Goal: Task Accomplishment & Management: Use online tool/utility

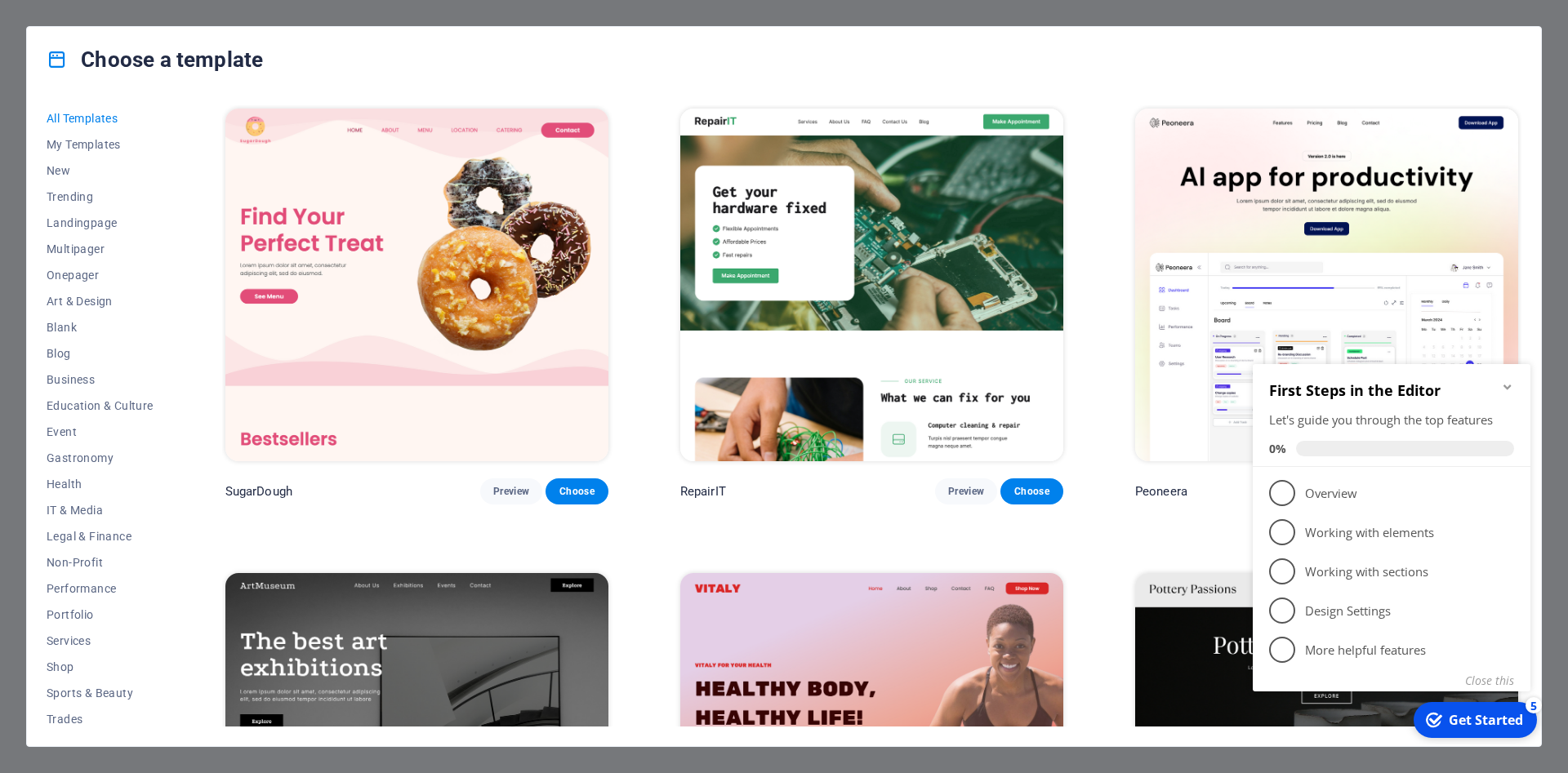
click at [765, 245] on img at bounding box center [872, 284] width 383 height 353
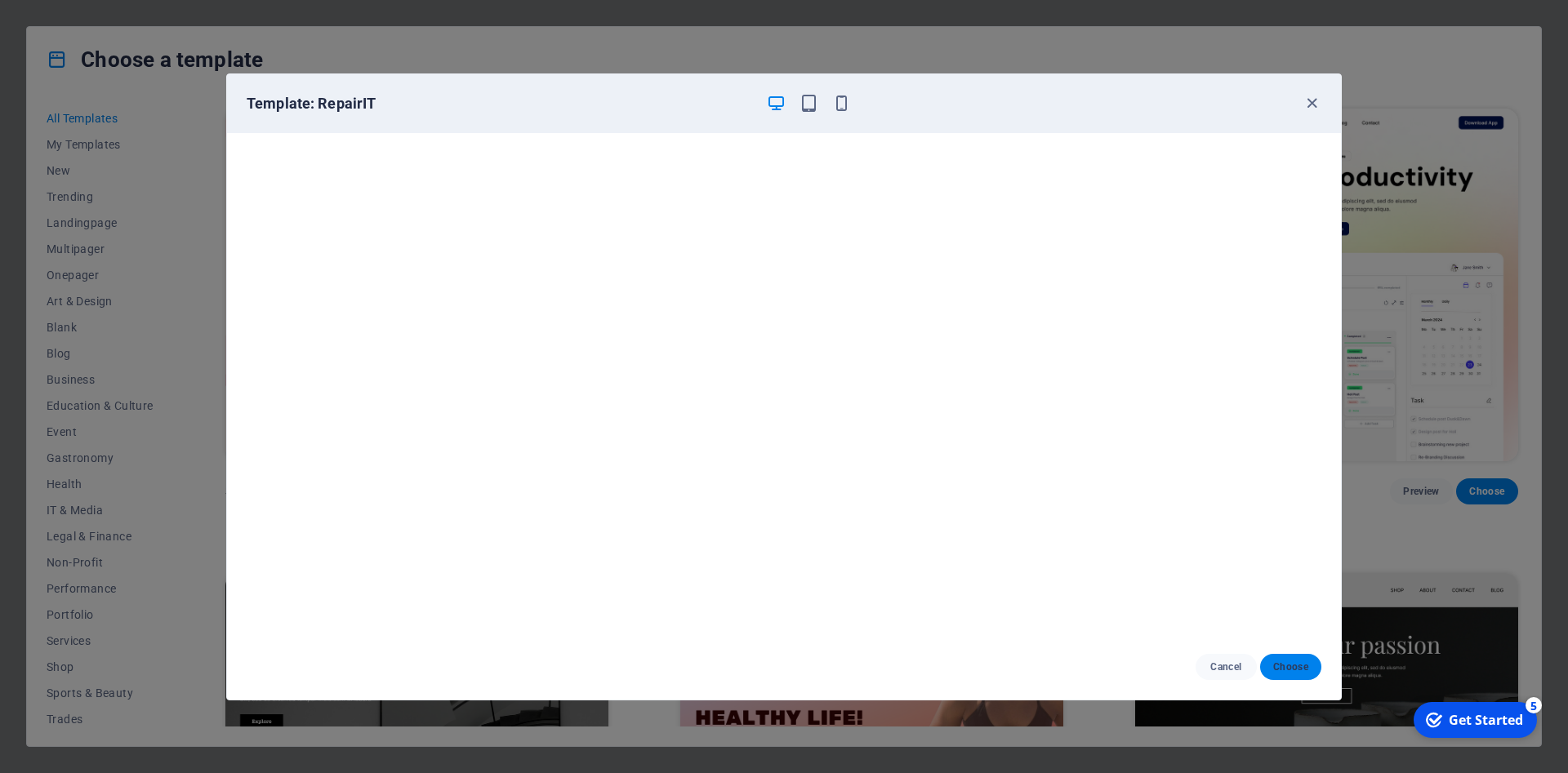
click at [1280, 670] on span "Choose" at bounding box center [1290, 667] width 35 height 13
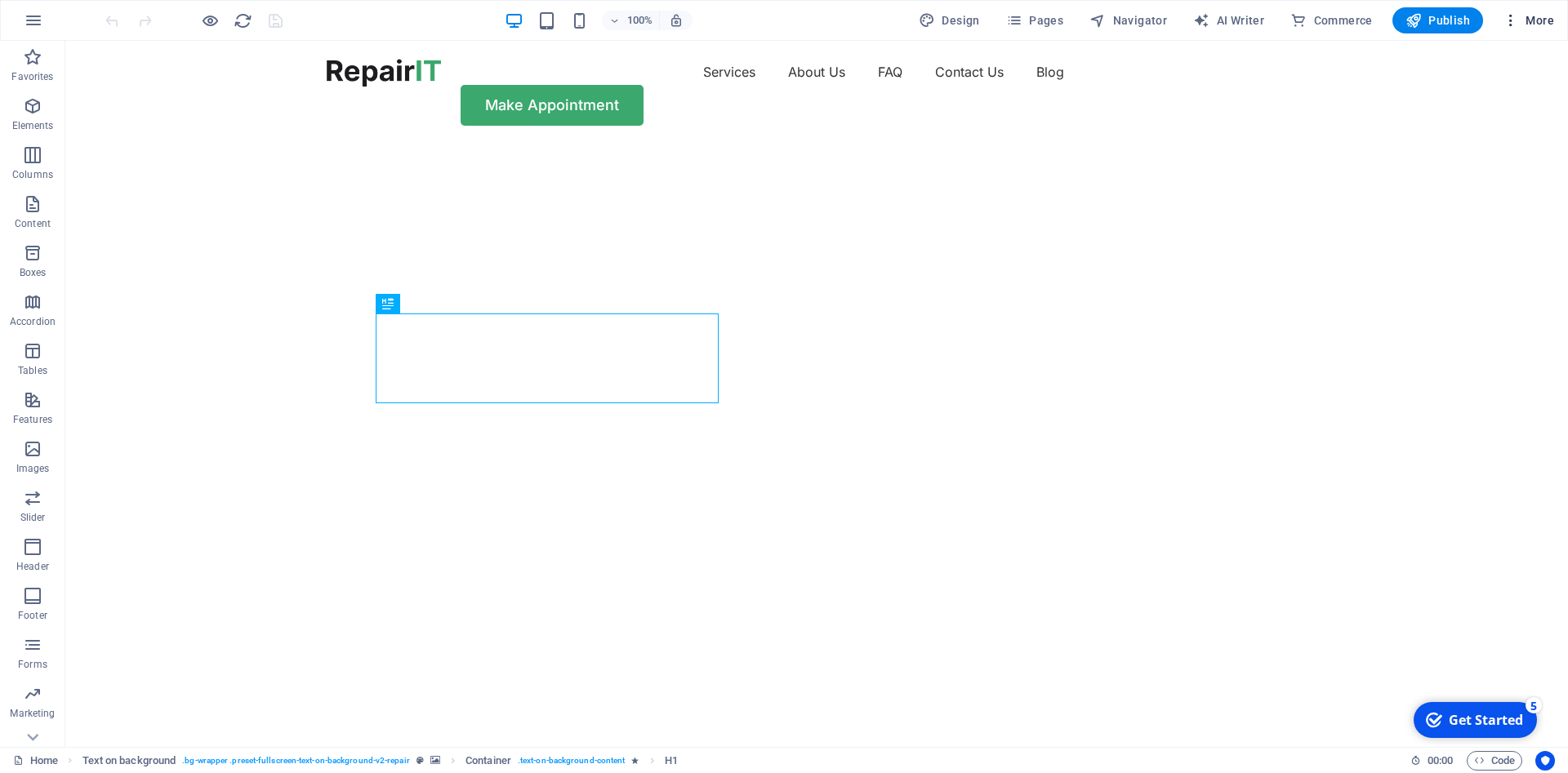
click at [1510, 12] on icon "button" at bounding box center [1510, 20] width 16 height 16
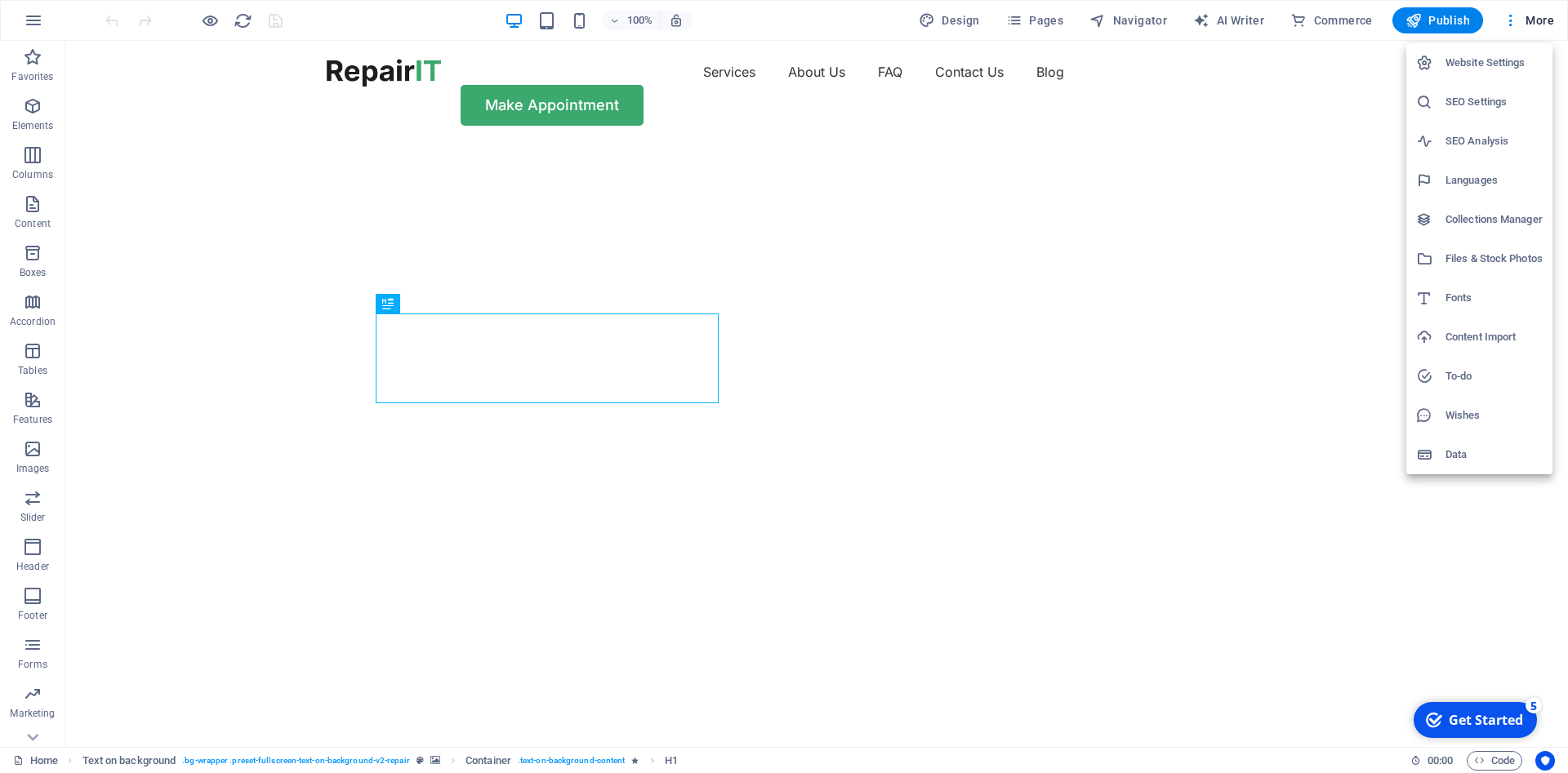
click at [1496, 61] on h6 "Website Settings" at bounding box center [1494, 62] width 97 height 19
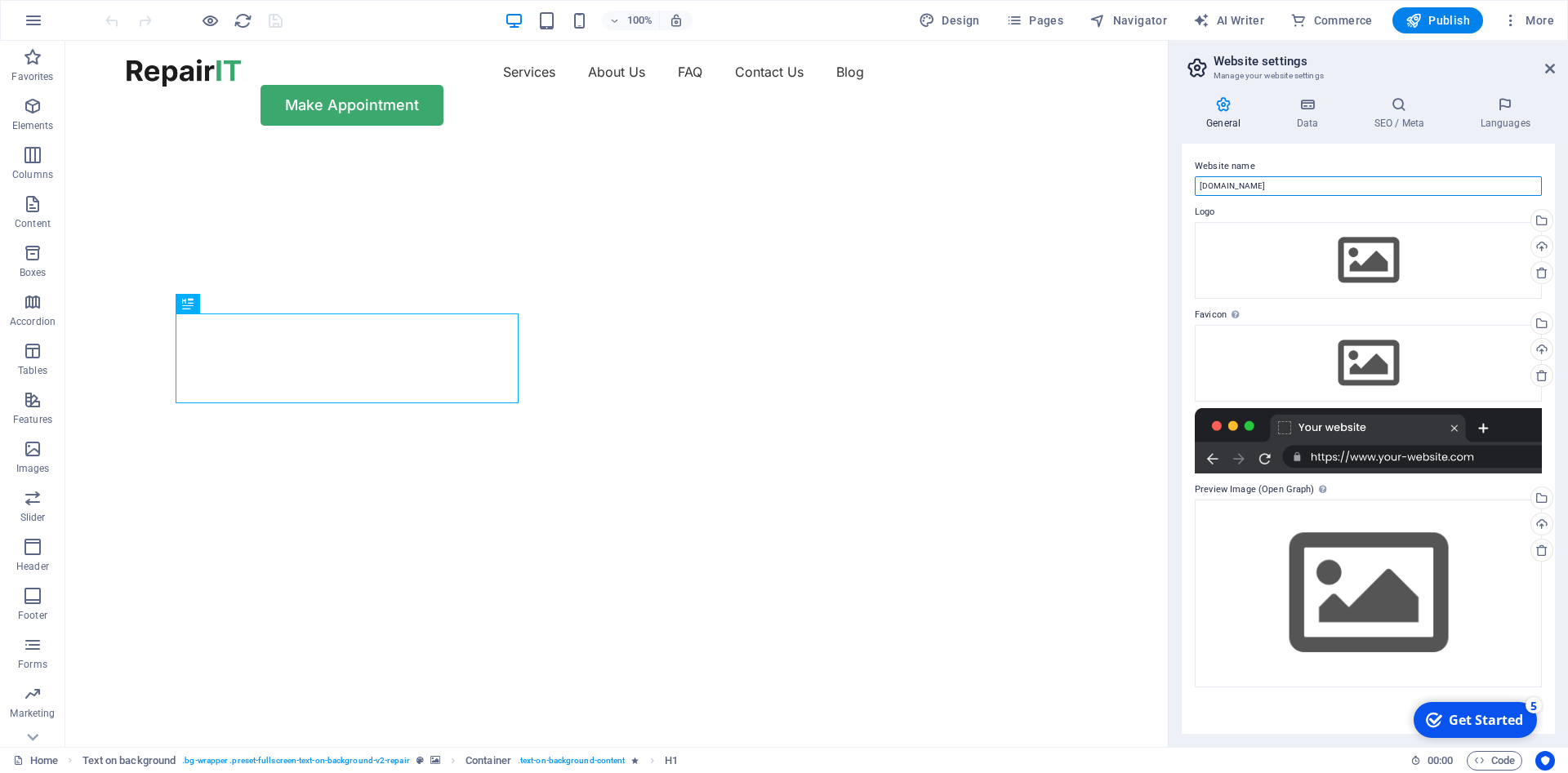
click at [1326, 185] on input "alpha.test.nastashenko.com" at bounding box center [1367, 185] width 347 height 19
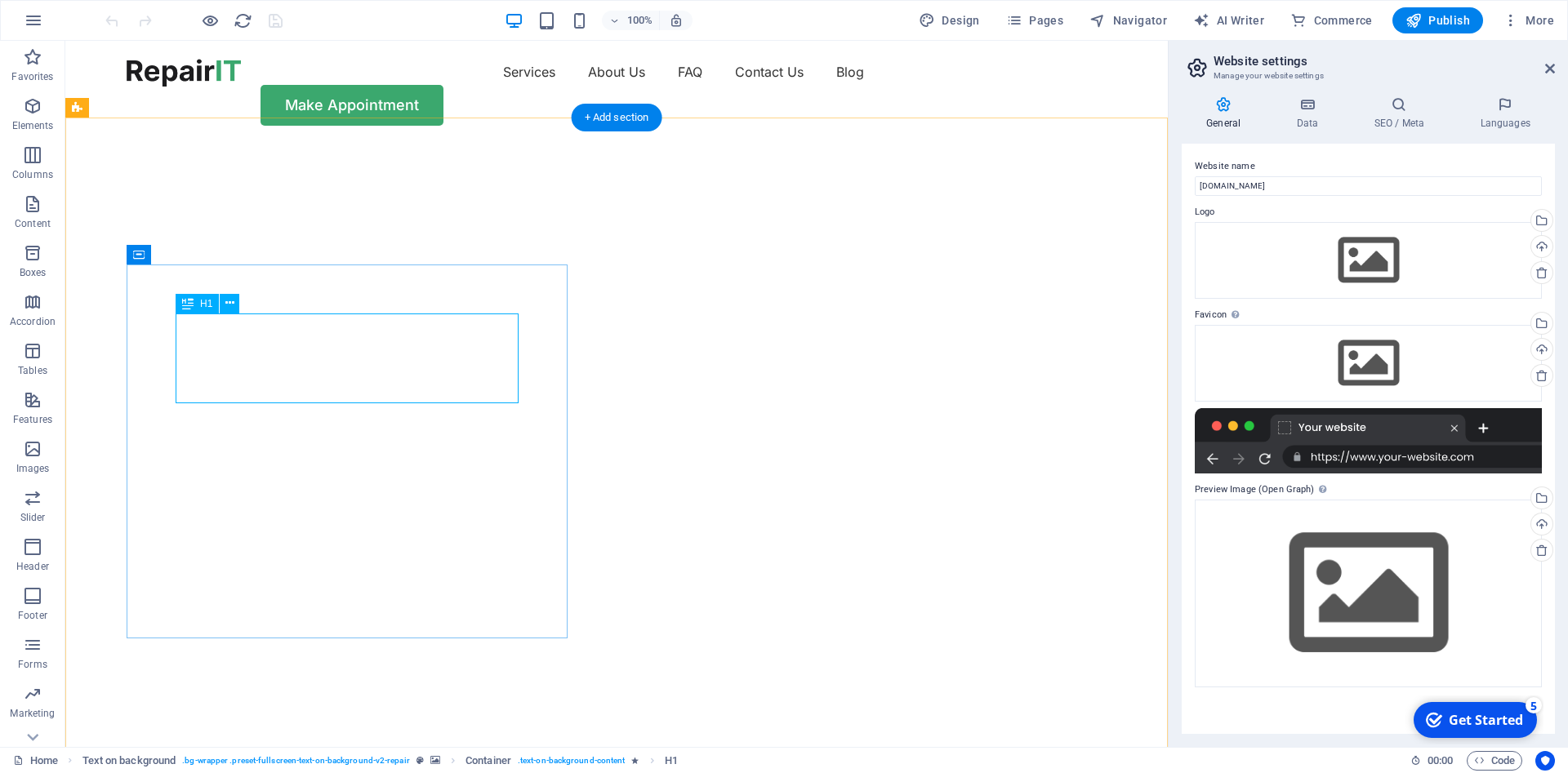
click at [303, 359] on div "Drag here to replace the existing content. Press “Ctrl” if you want to create a…" at bounding box center [616, 394] width 1102 height 706
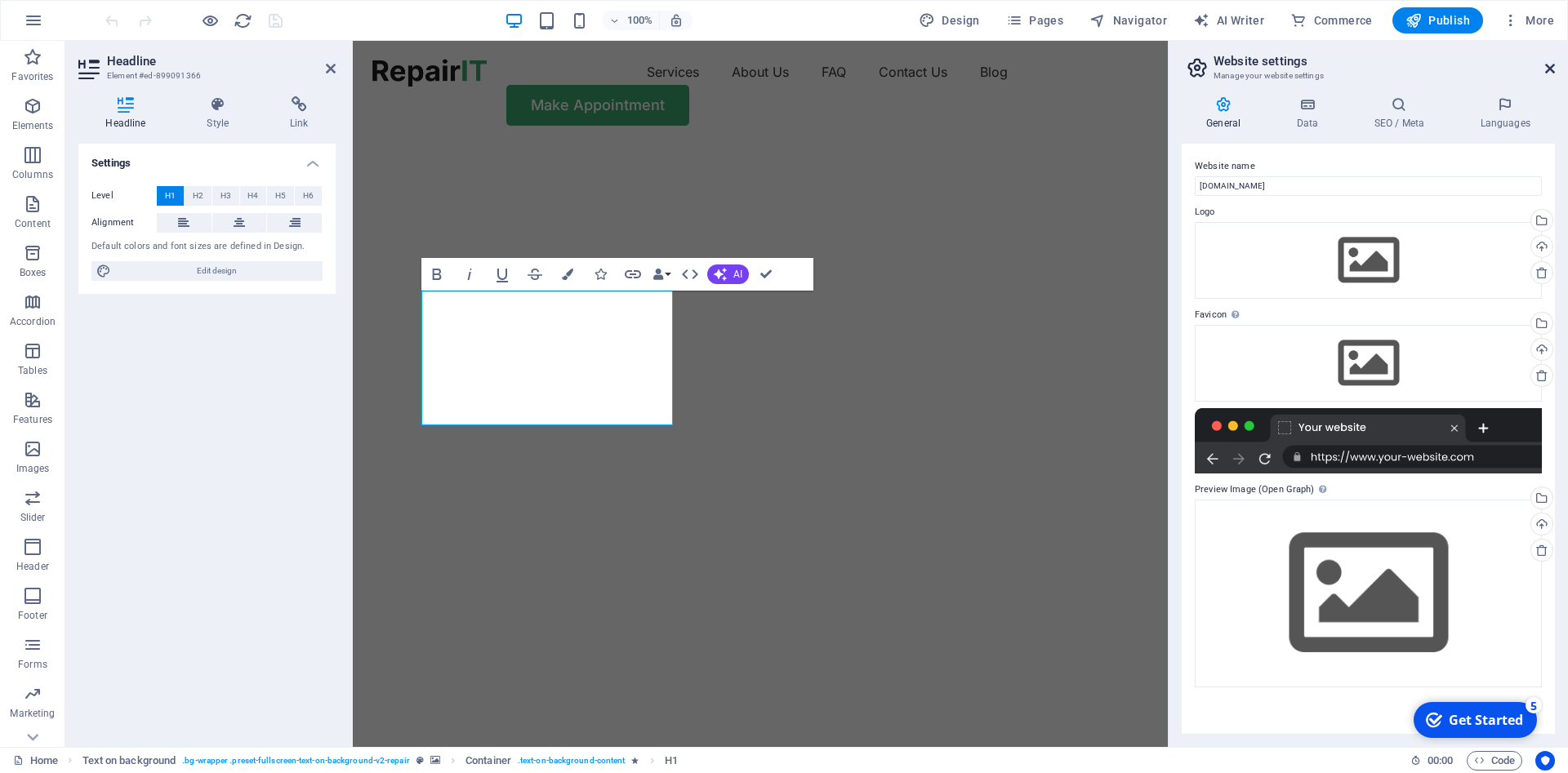
drag, startPoint x: 1546, startPoint y: 65, endPoint x: 1175, endPoint y: 26, distance: 373.0
click at [1546, 65] on icon at bounding box center [1550, 69] width 10 height 13
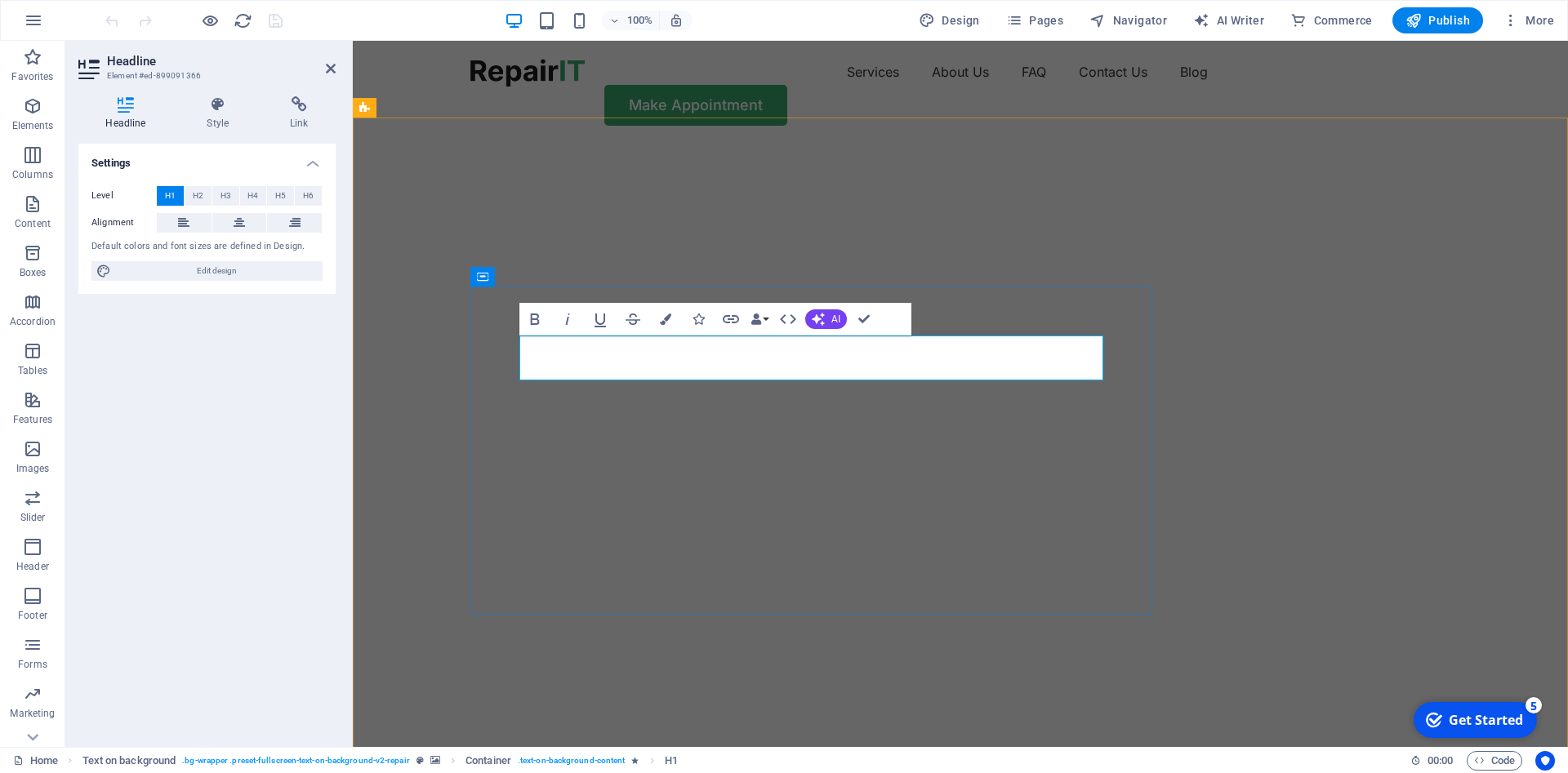
scroll to position [0, 11]
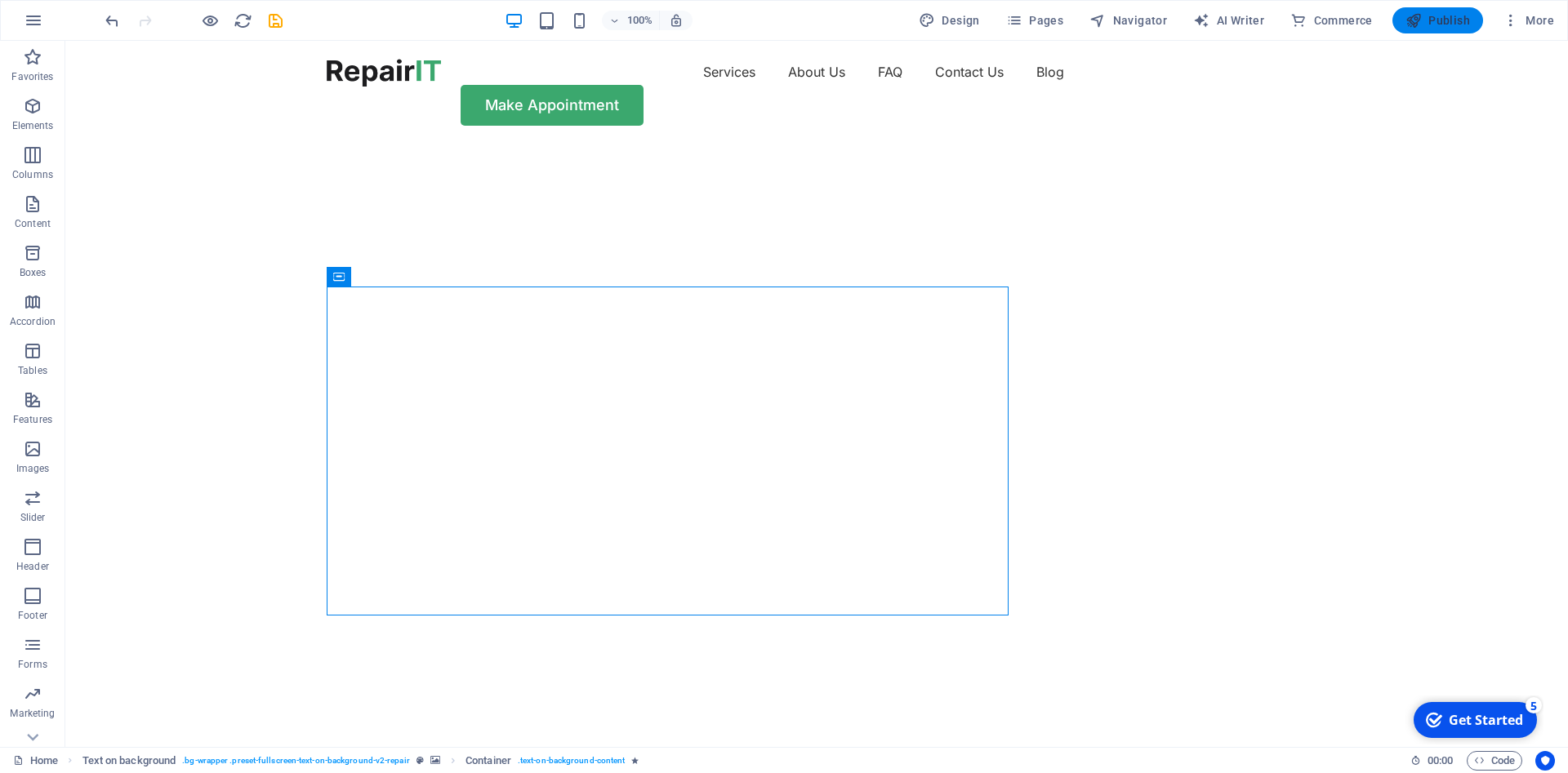
click at [1447, 18] on span "Publish" at bounding box center [1437, 20] width 64 height 16
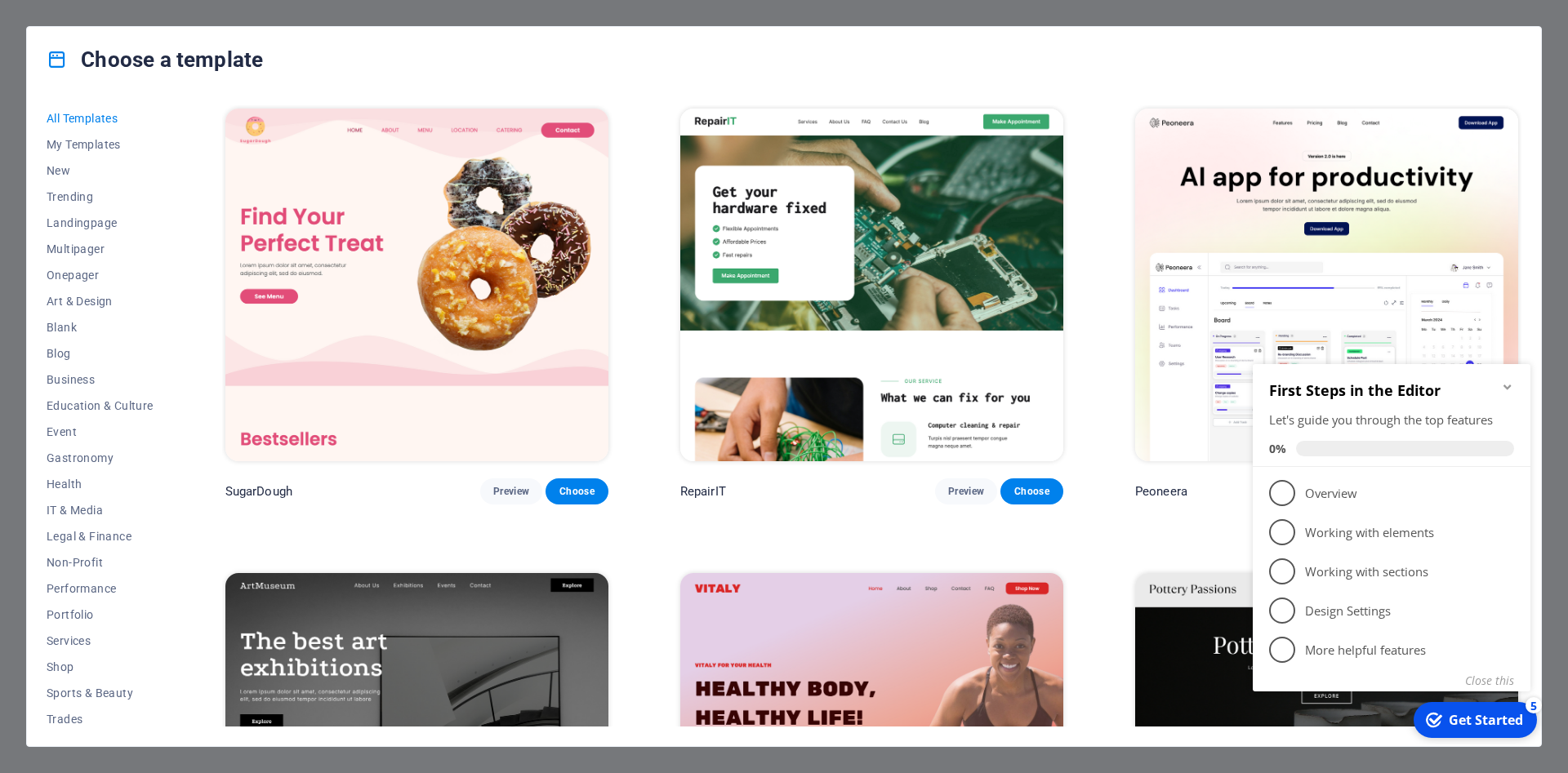
click at [421, 259] on img at bounding box center [417, 284] width 383 height 353
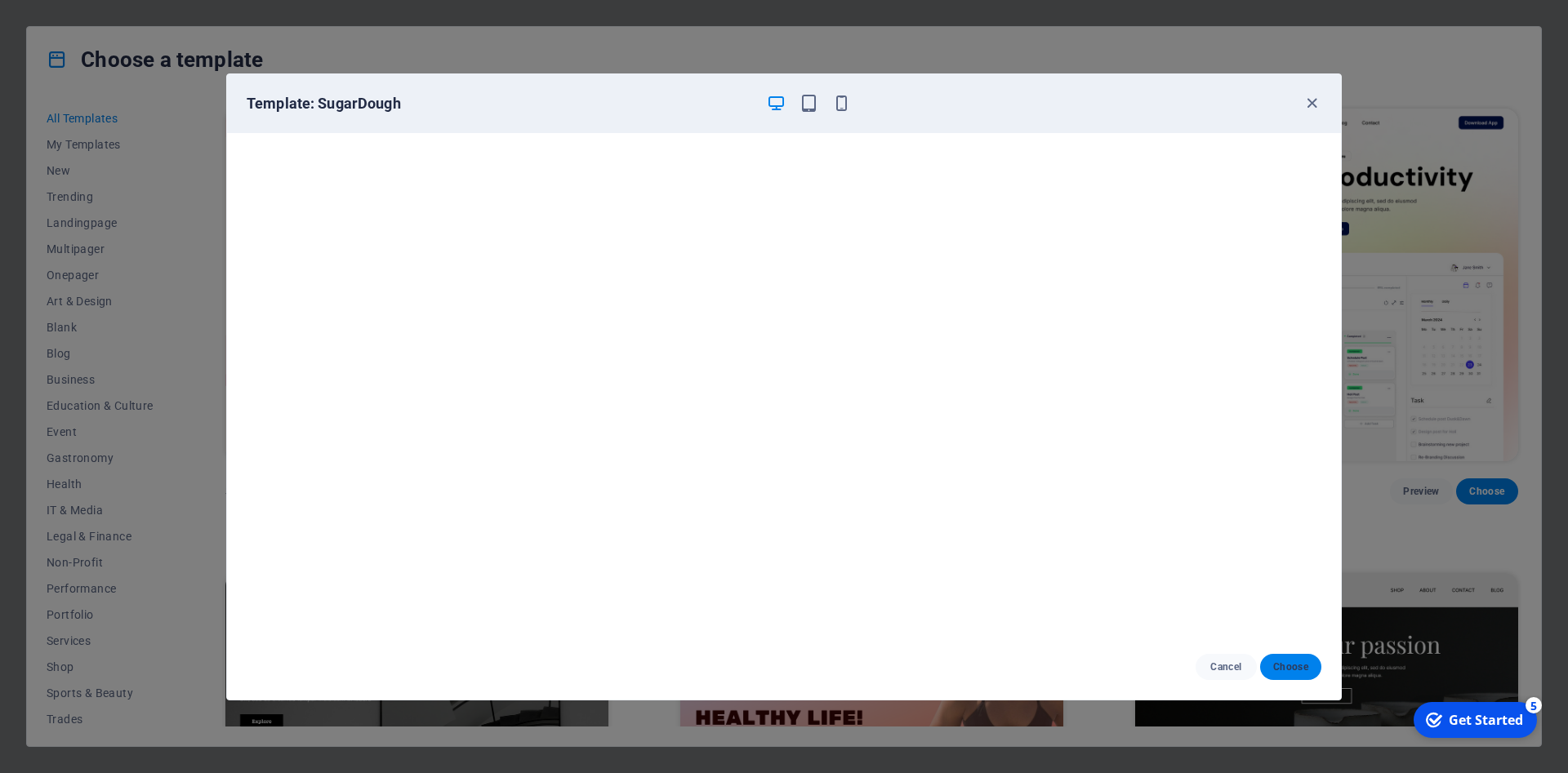
click at [1277, 663] on span "Choose" at bounding box center [1290, 667] width 35 height 13
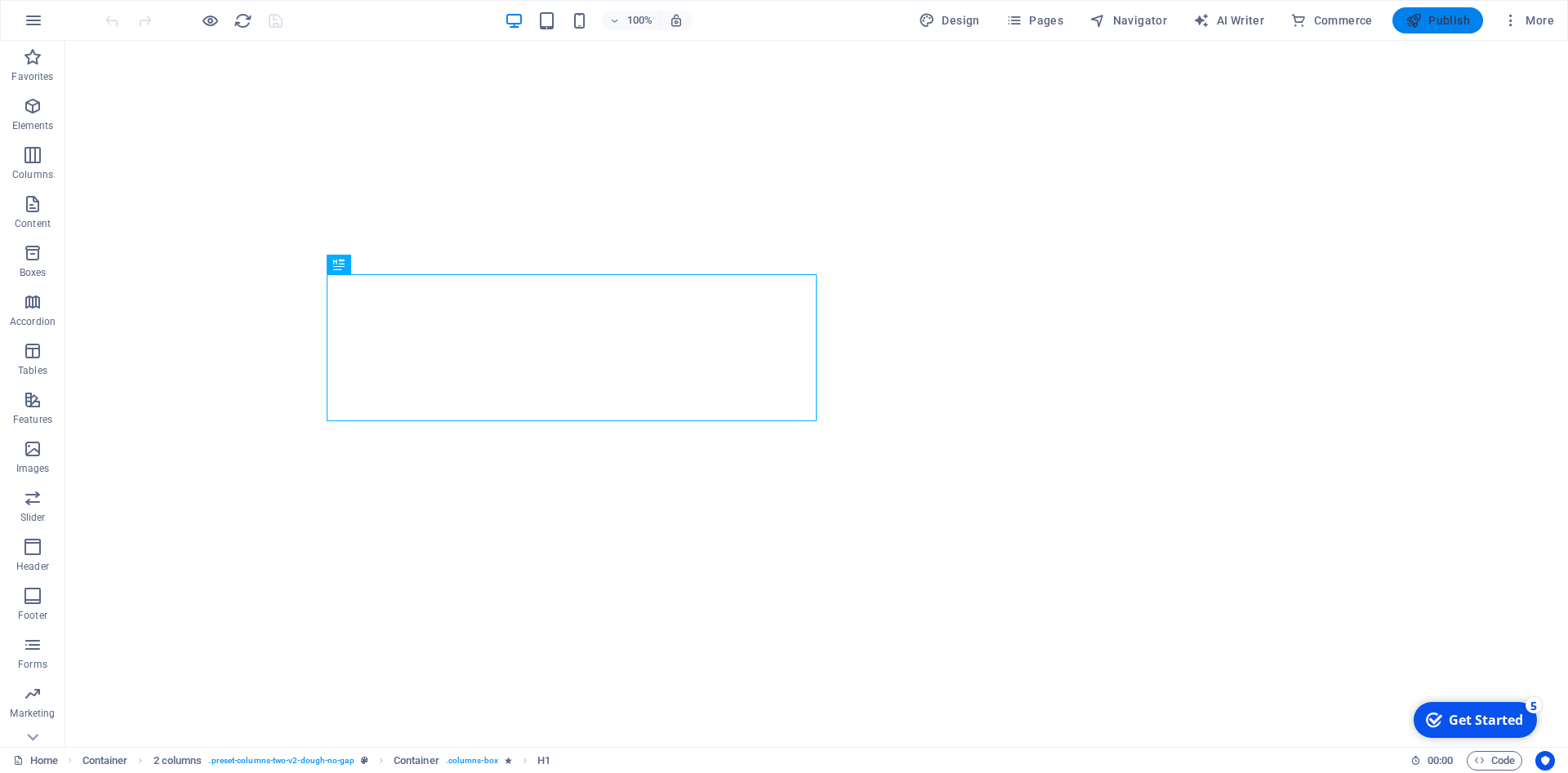
click at [1448, 16] on span "Publish" at bounding box center [1437, 20] width 64 height 16
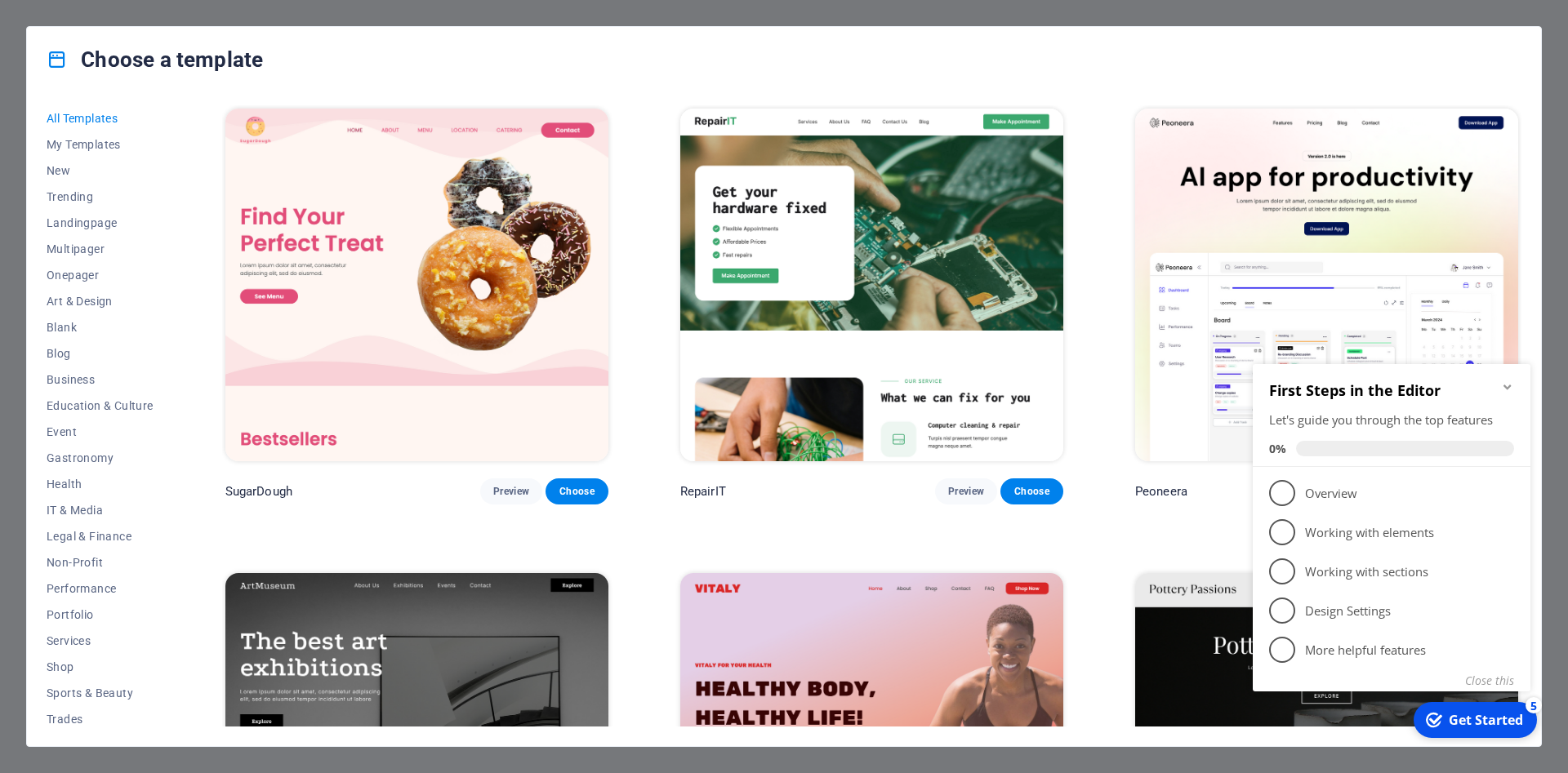
click at [1352, 259] on img at bounding box center [1326, 284] width 383 height 353
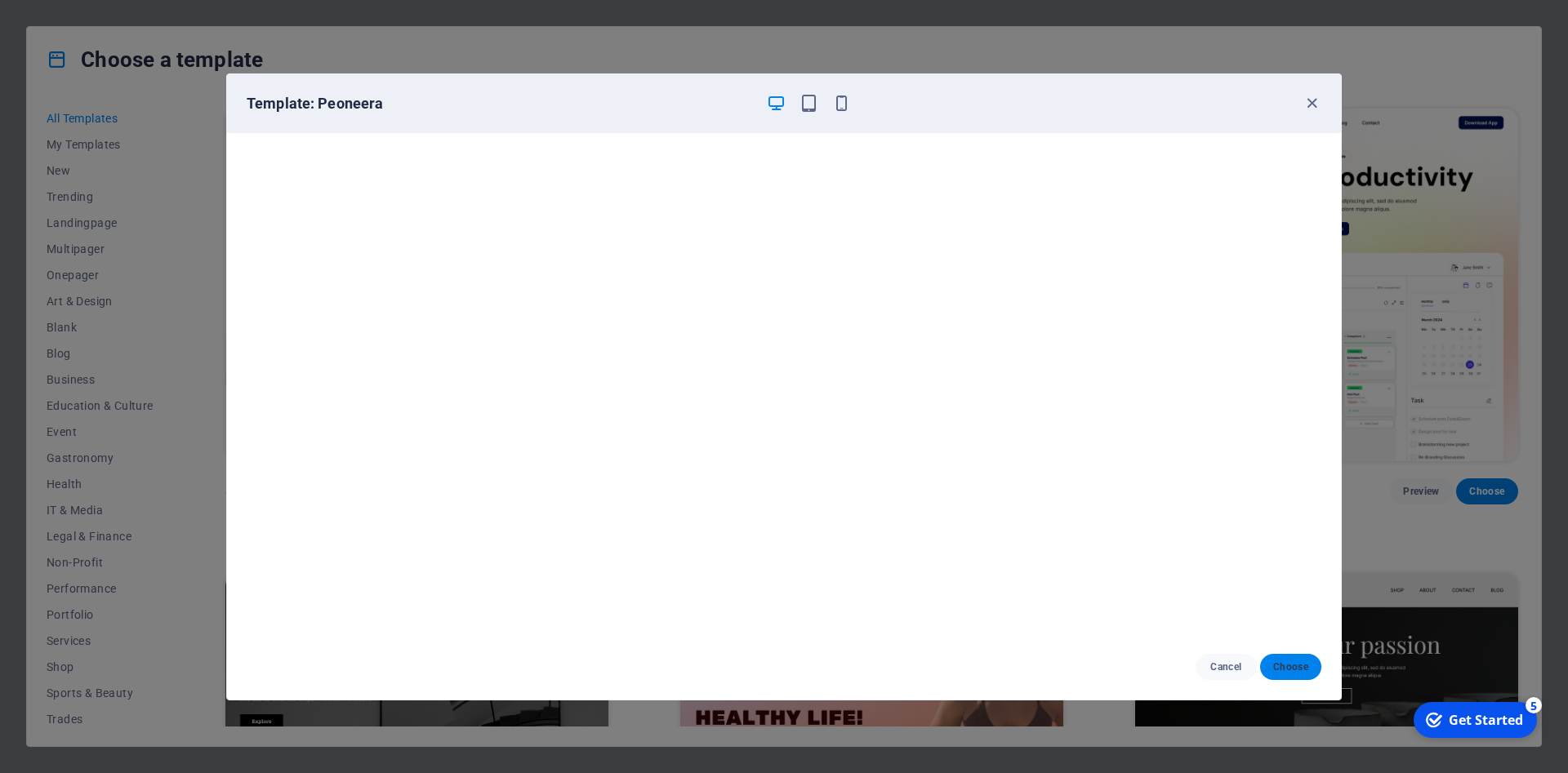
click at [1293, 667] on span "Choose" at bounding box center [1290, 667] width 35 height 13
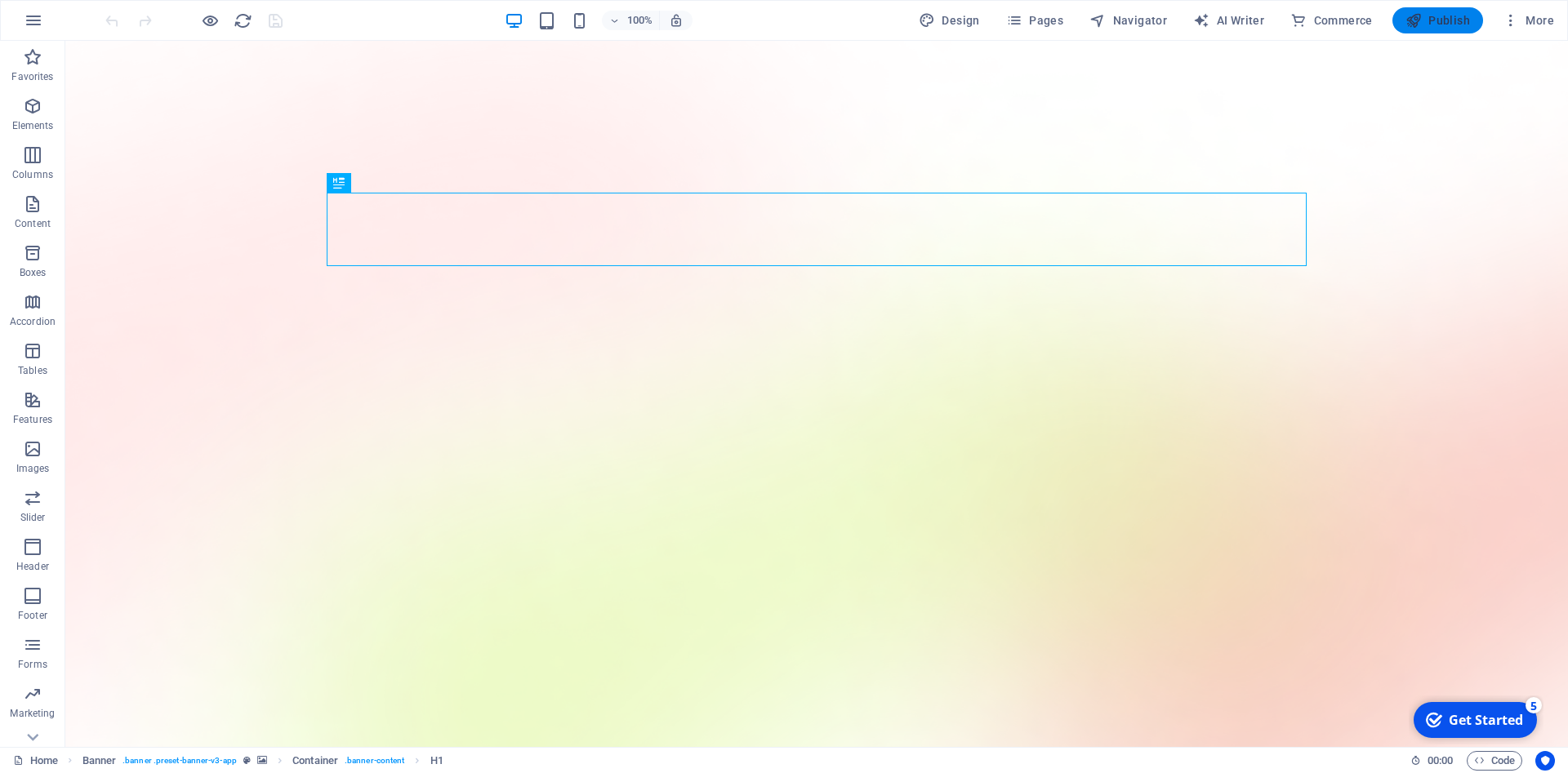
click at [1443, 24] on span "Publish" at bounding box center [1437, 20] width 64 height 16
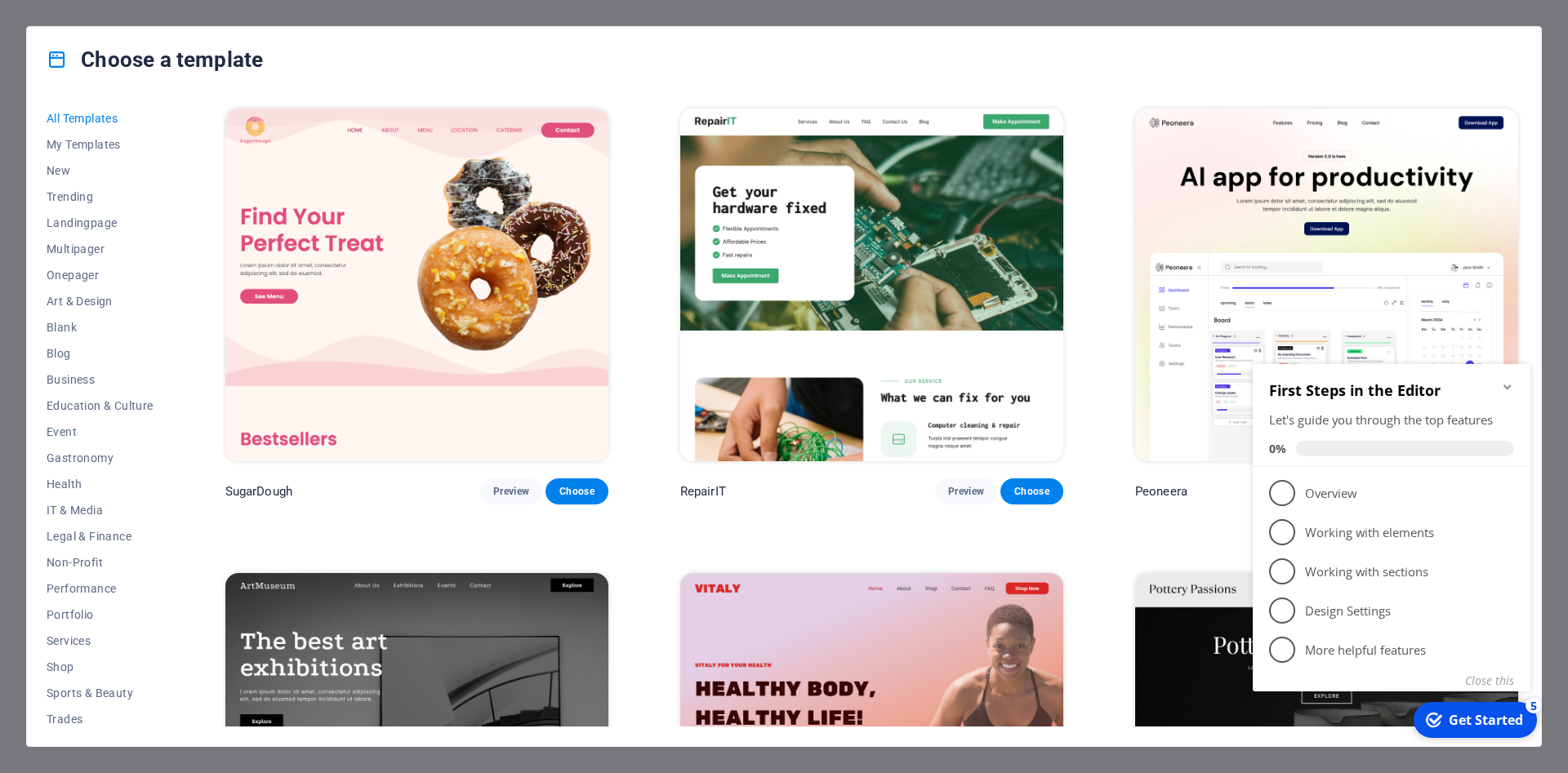
click at [797, 245] on img at bounding box center [872, 284] width 383 height 353
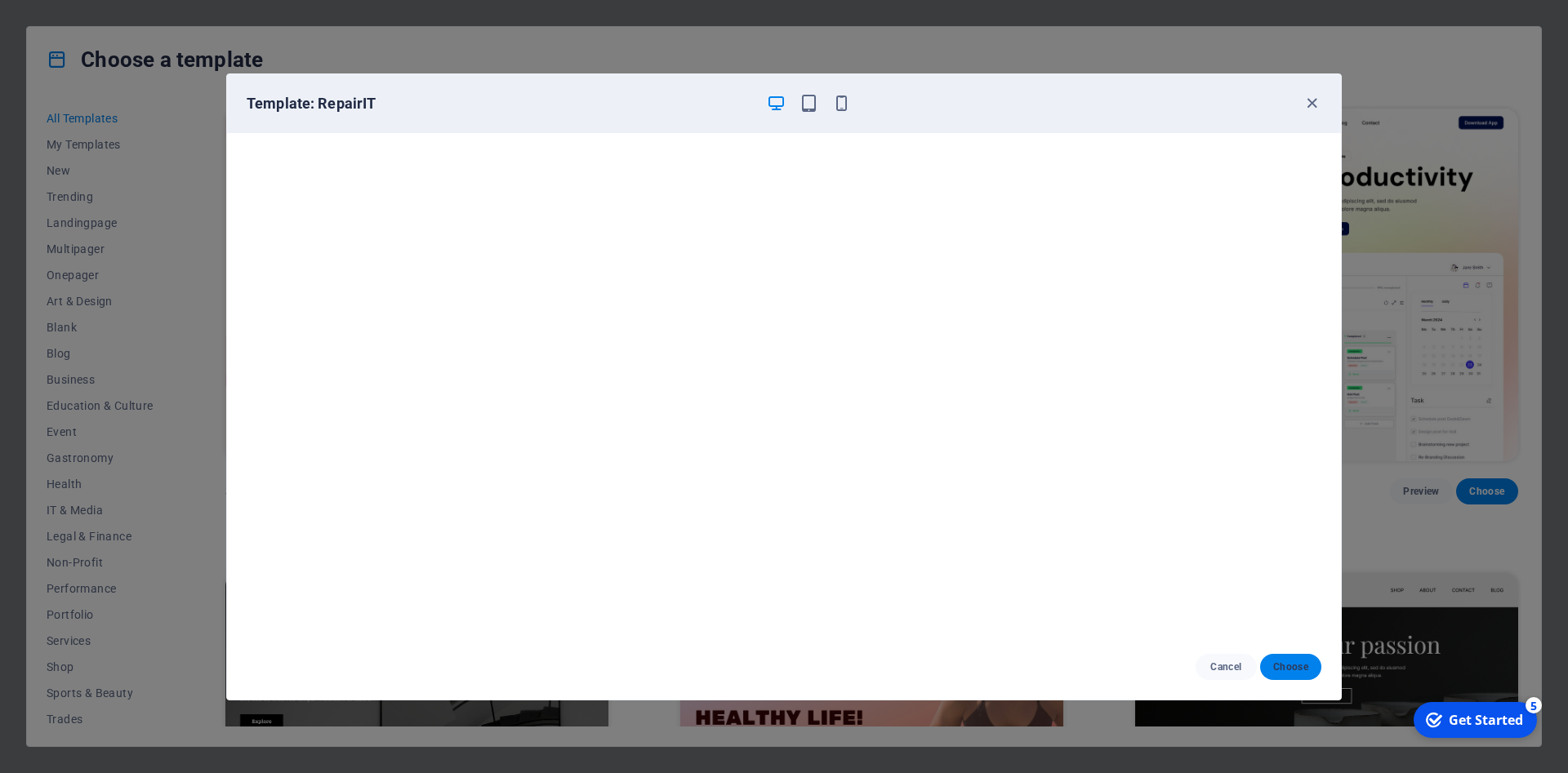
click at [1299, 670] on span "Choose" at bounding box center [1290, 667] width 35 height 13
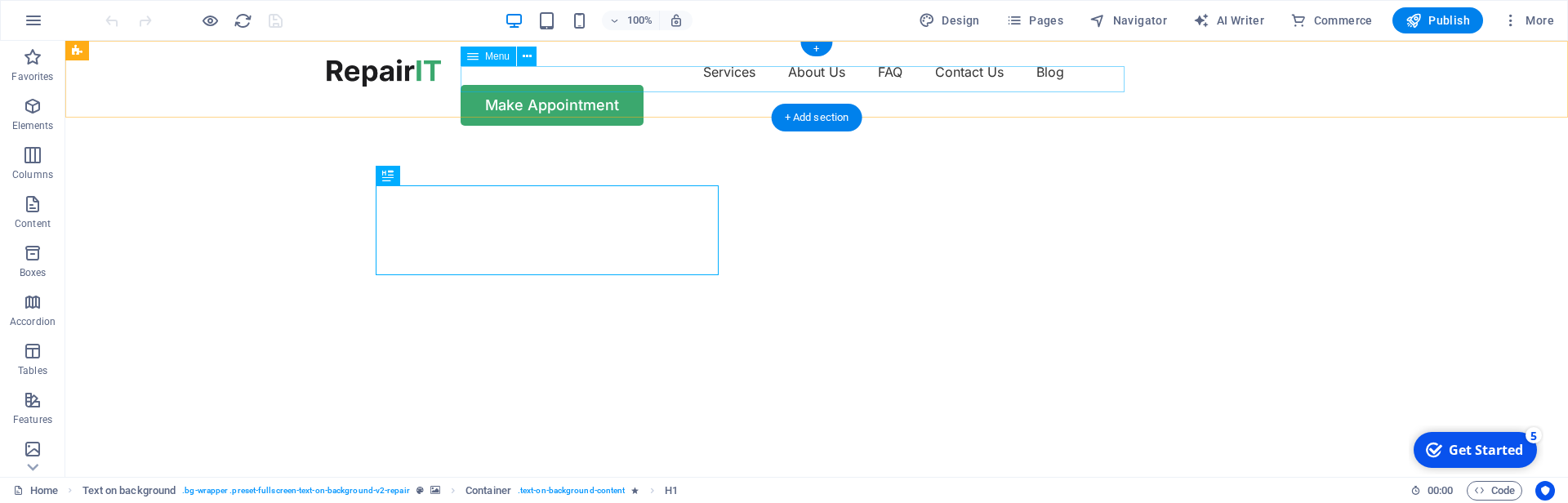
click at [647, 19] on nav "Services About Us FAQ Contact Us Blog" at bounding box center [816, 71] width 980 height 27
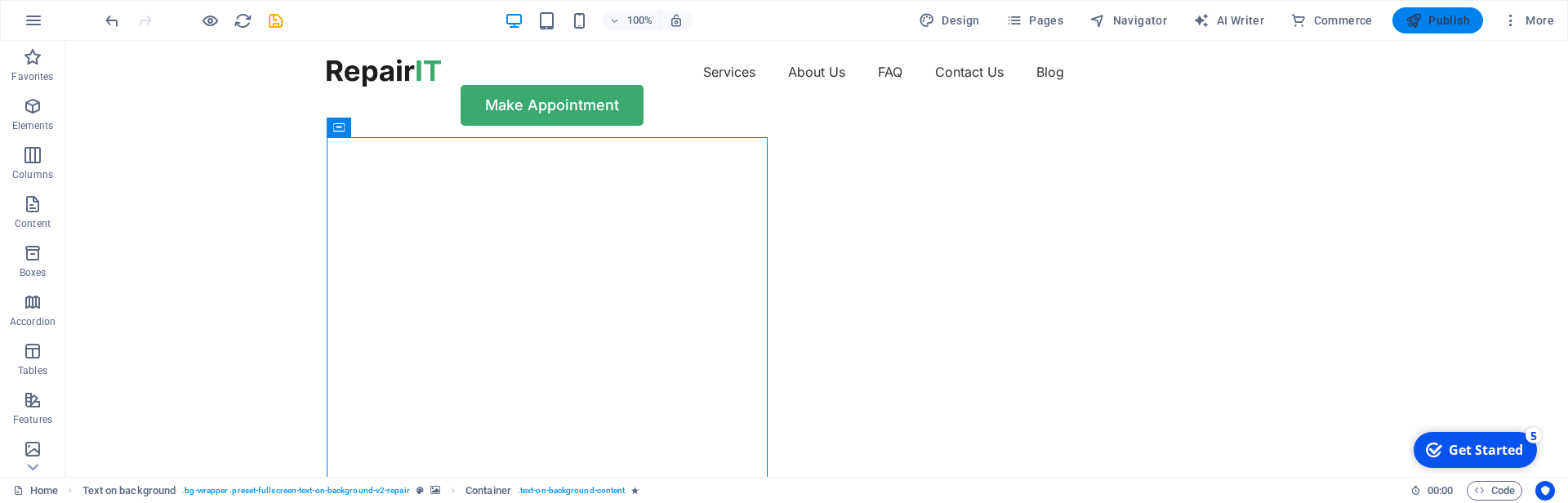
click at [1427, 17] on span "Publish" at bounding box center [1437, 20] width 64 height 16
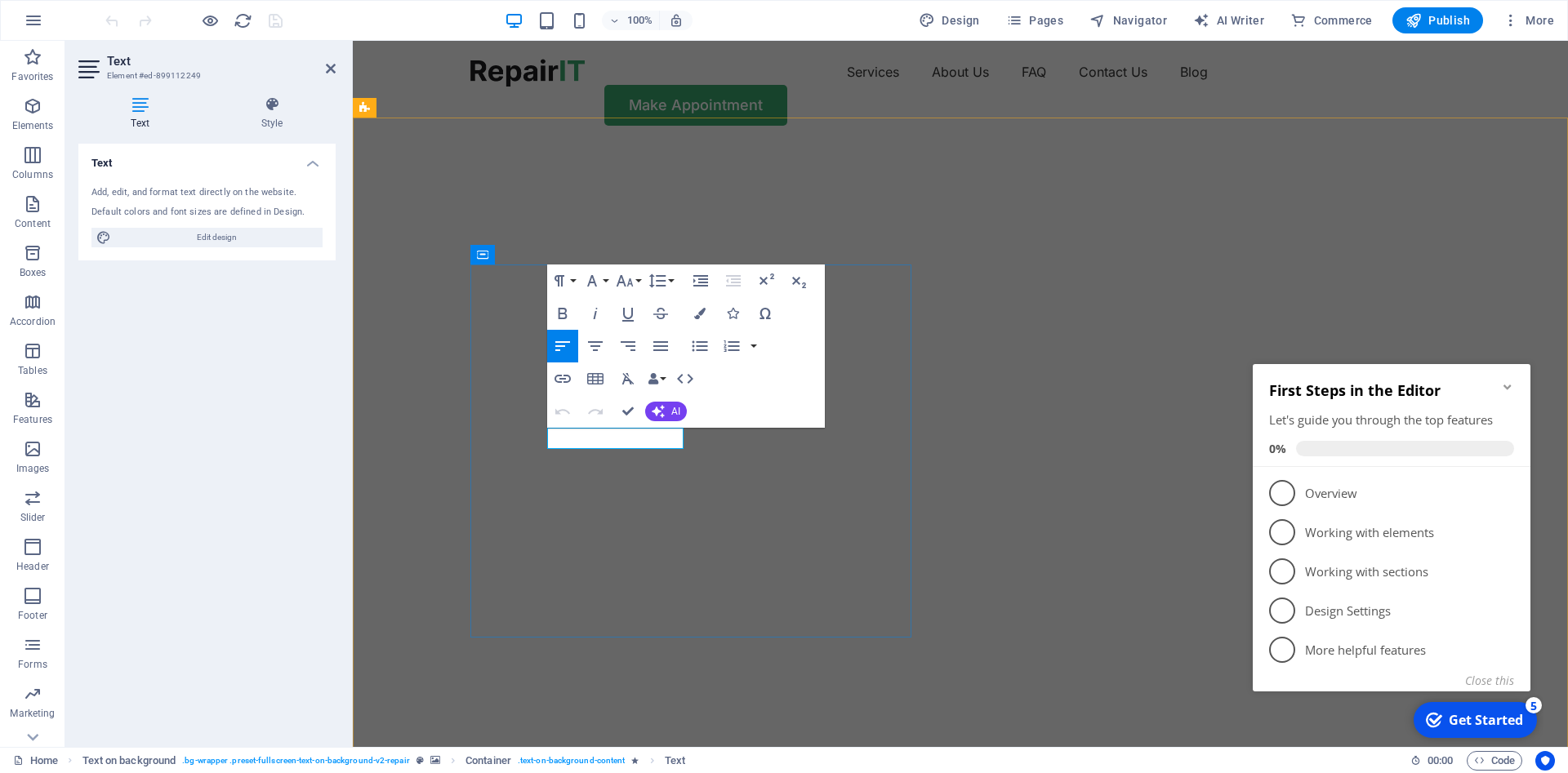
click at [1101, 144] on img "1/2" at bounding box center [960, 144] width 1215 height 0
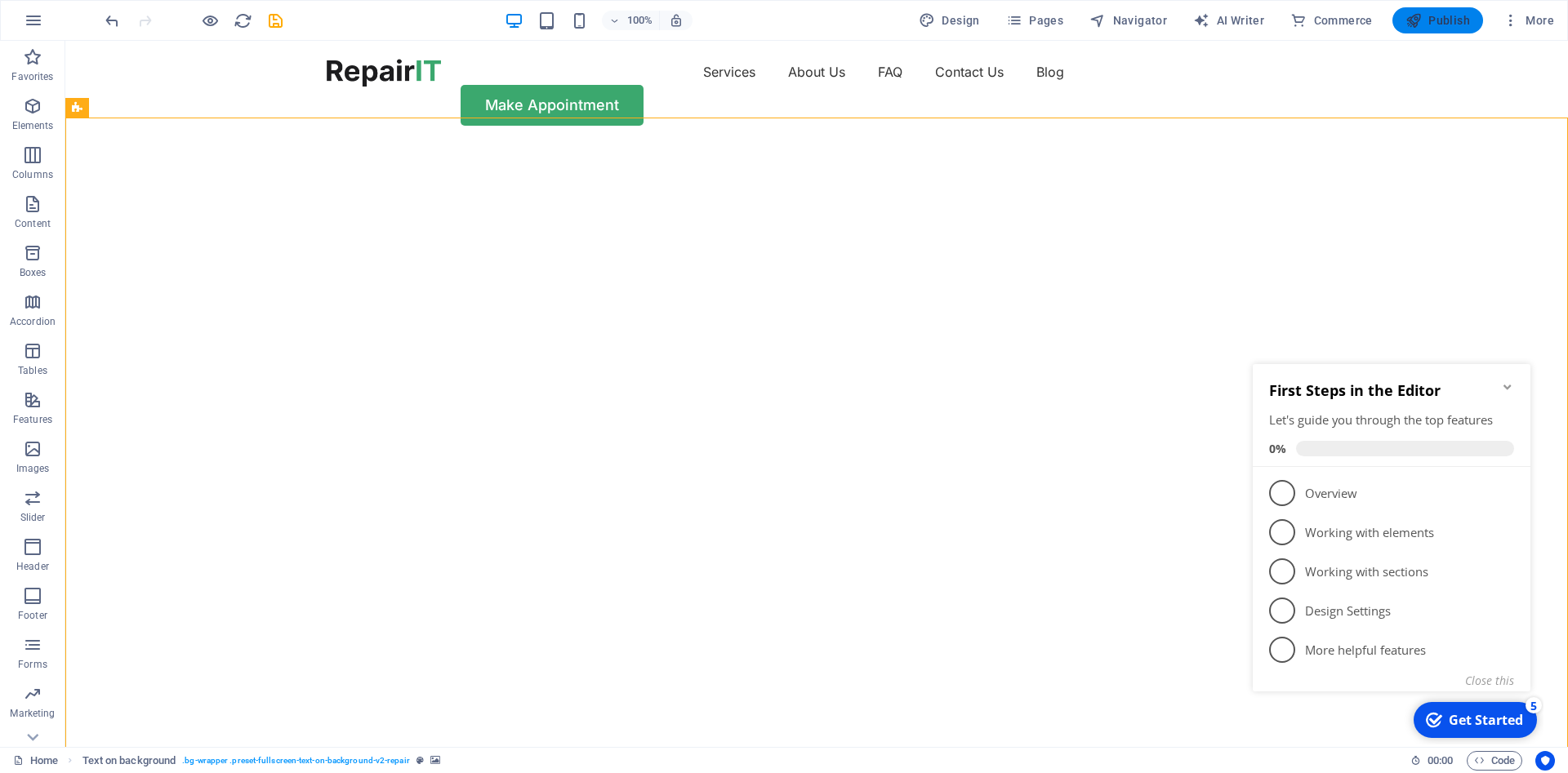
click at [1442, 18] on span "Publish" at bounding box center [1437, 20] width 64 height 16
